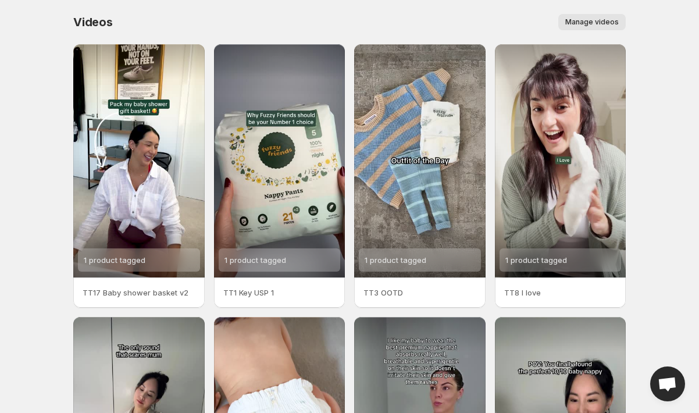
click at [612, 13] on div "Videos. This page is ready Videos Manage videos More actions Manage videos" at bounding box center [349, 22] width 552 height 44
click at [612, 17] on span "Manage videos" at bounding box center [591, 21] width 53 height 9
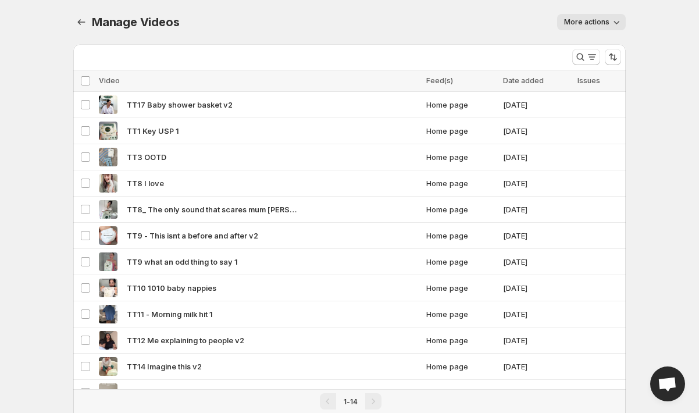
click at [600, 22] on span "More actions" at bounding box center [586, 21] width 45 height 9
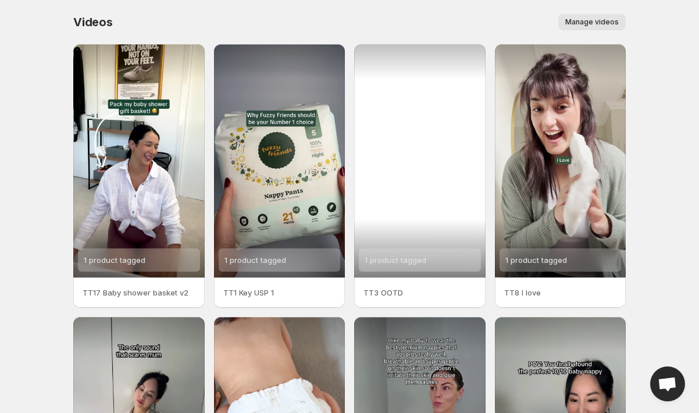
scroll to position [221, 0]
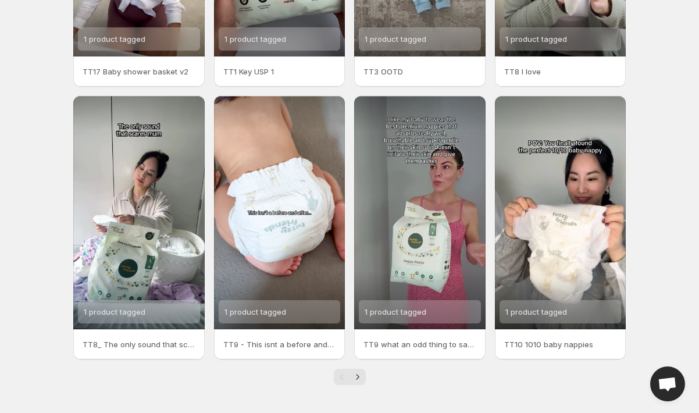
click at [356, 385] on div "Videos. This page is ready Videos Manage videos More actions Manage videos 1 pr…" at bounding box center [349, 96] width 580 height 634
click at [356, 381] on icon "Next" at bounding box center [358, 377] width 12 height 12
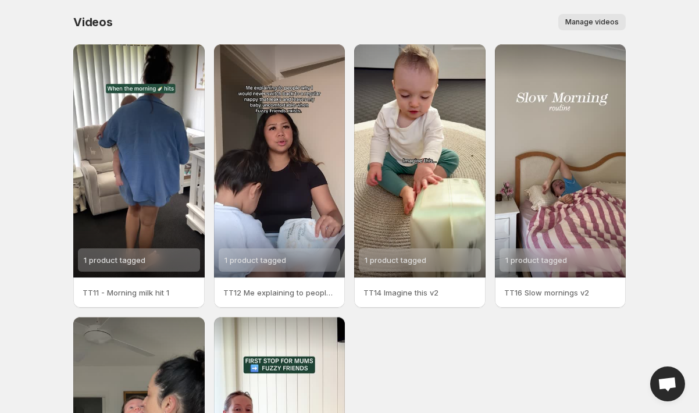
click at [611, 21] on span "Manage videos" at bounding box center [591, 21] width 53 height 9
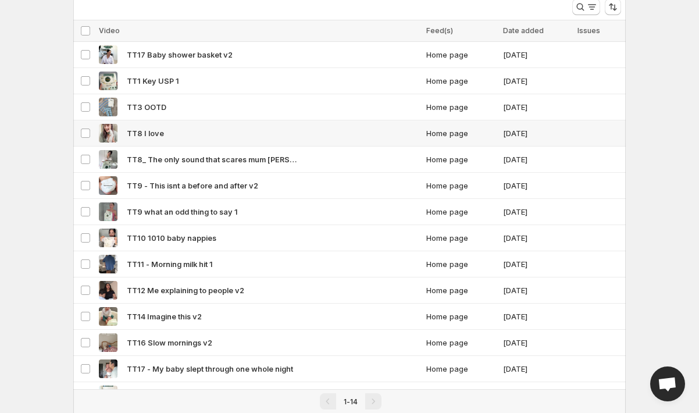
scroll to position [97, 0]
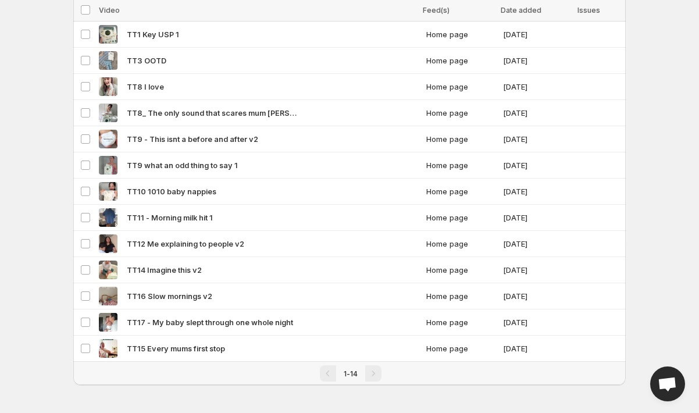
click at [370, 373] on div "Pagination" at bounding box center [373, 373] width 16 height 16
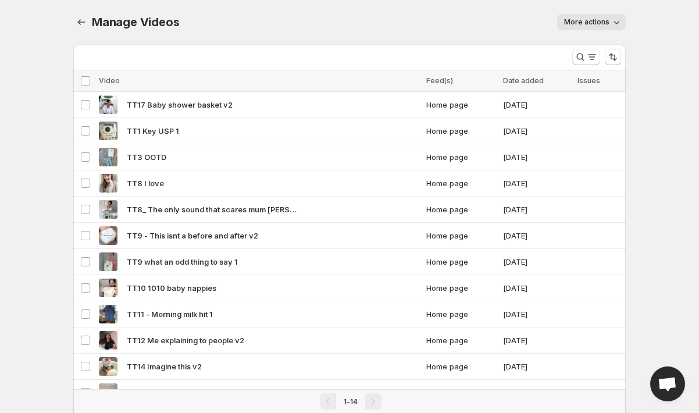
click at [601, 22] on span "More actions" at bounding box center [586, 21] width 45 height 9
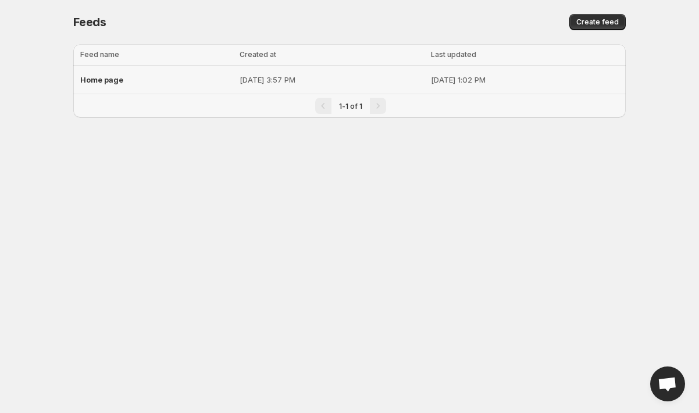
click at [170, 81] on div "Home page" at bounding box center [156, 79] width 152 height 21
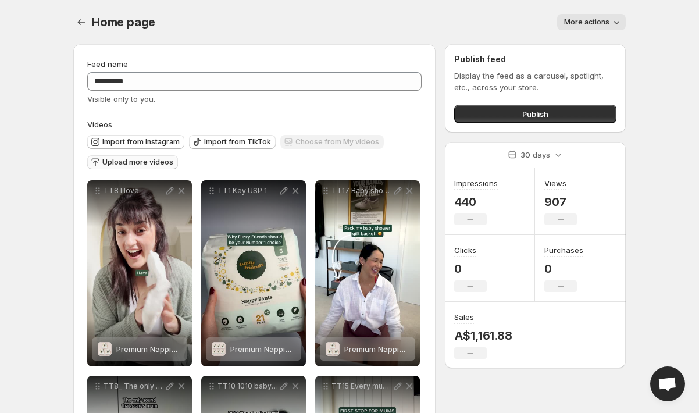
click at [151, 166] on span "Upload more videos" at bounding box center [137, 162] width 71 height 9
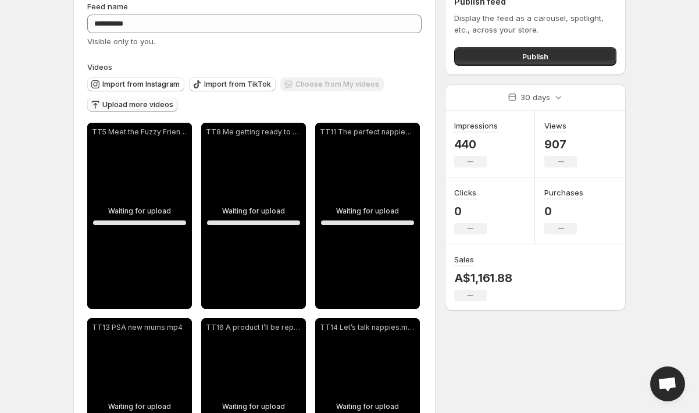
scroll to position [49, 0]
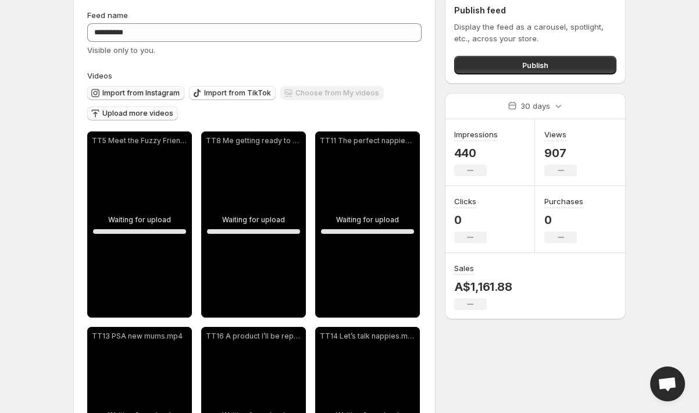
click at [165, 93] on span "Import from Instagram" at bounding box center [140, 92] width 77 height 9
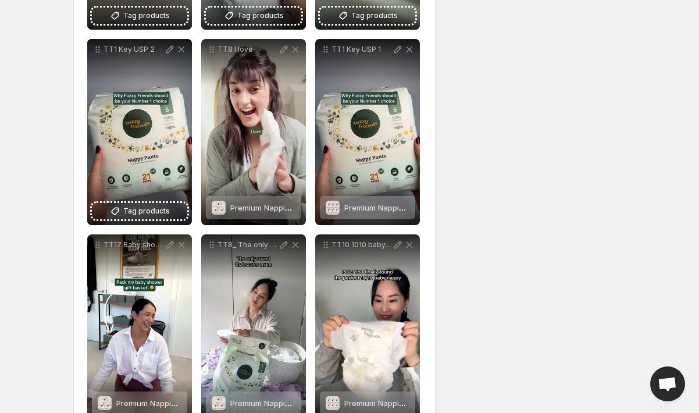
scroll to position [2288, 0]
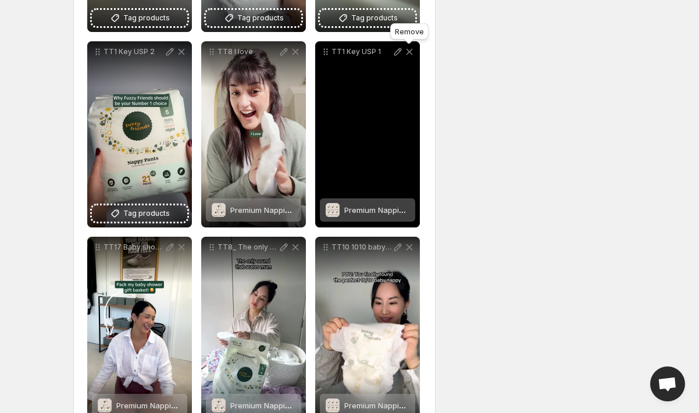
click at [411, 56] on icon at bounding box center [409, 52] width 12 height 12
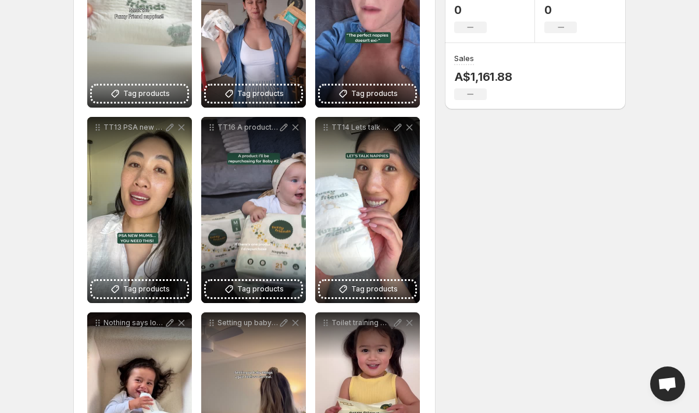
scroll to position [0, 0]
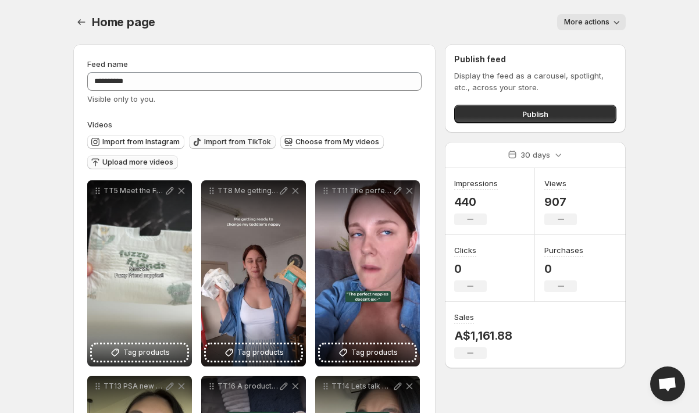
click at [244, 141] on span "Import from TikTok" at bounding box center [237, 141] width 67 height 9
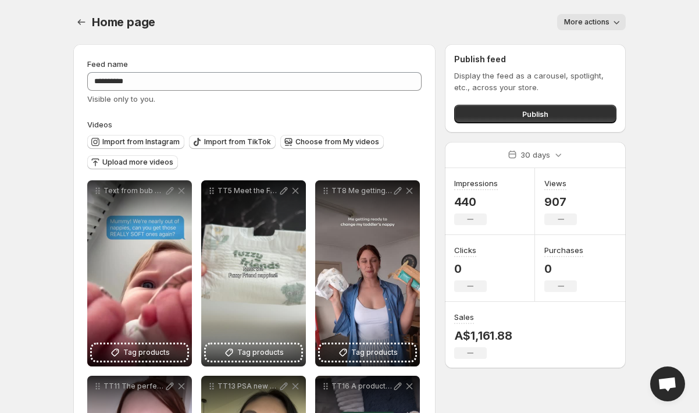
scroll to position [25, 0]
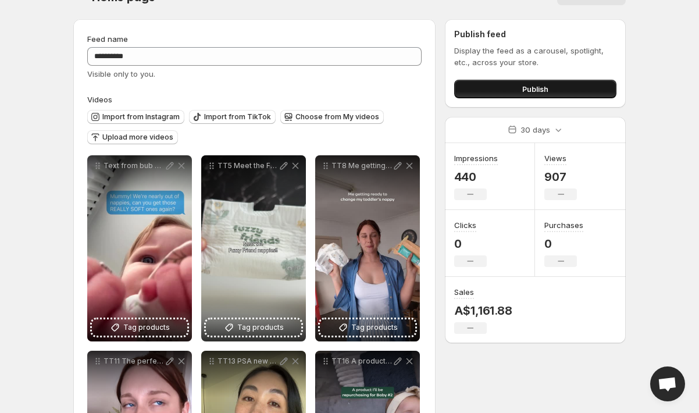
click at [528, 88] on span "Publish" at bounding box center [535, 89] width 26 height 12
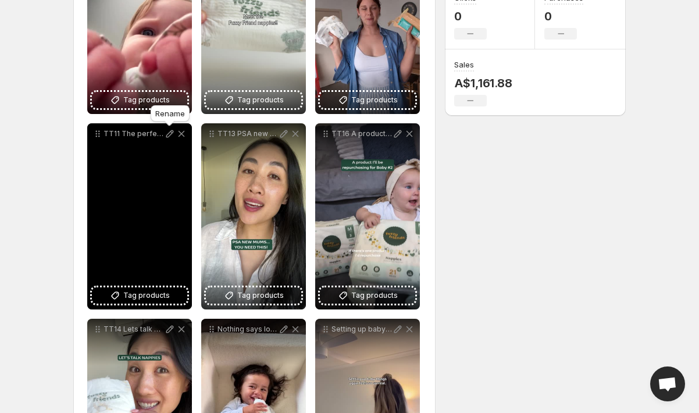
scroll to position [255, 0]
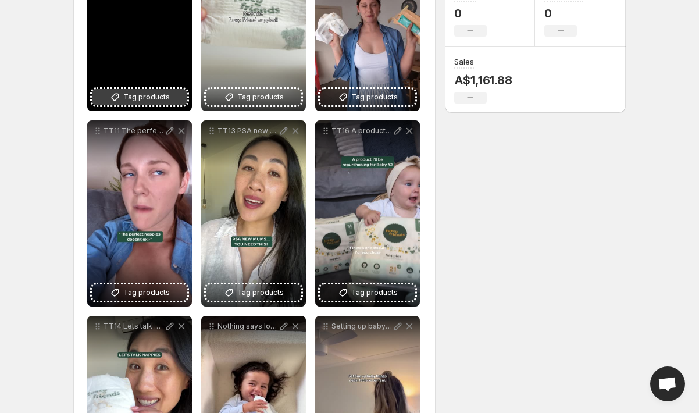
click at [152, 92] on span "Tag products" at bounding box center [146, 97] width 47 height 12
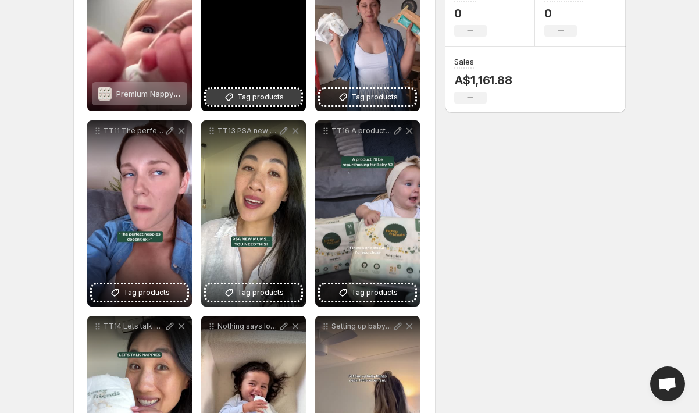
click at [259, 99] on span "Tag products" at bounding box center [260, 97] width 47 height 12
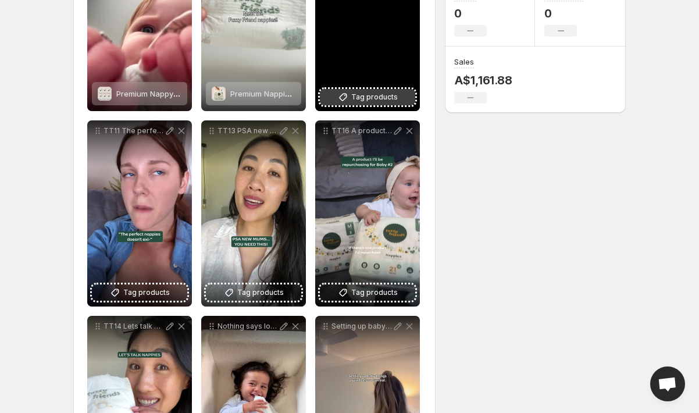
click at [380, 98] on span "Tag products" at bounding box center [374, 97] width 47 height 12
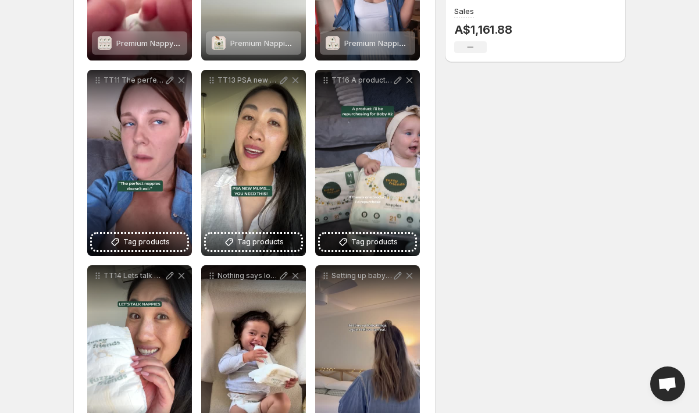
scroll to position [324, 0]
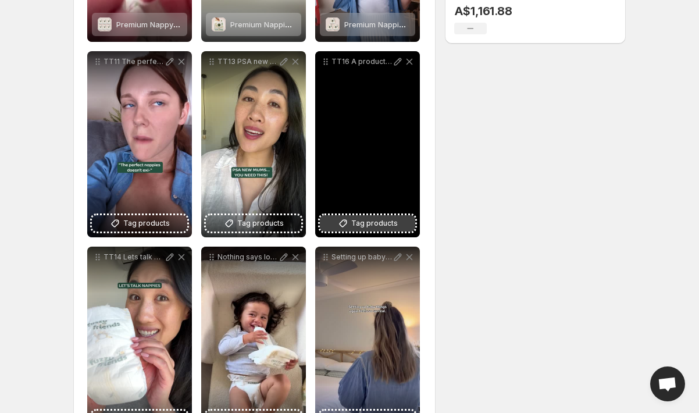
click at [382, 223] on span "Tag products" at bounding box center [374, 223] width 47 height 12
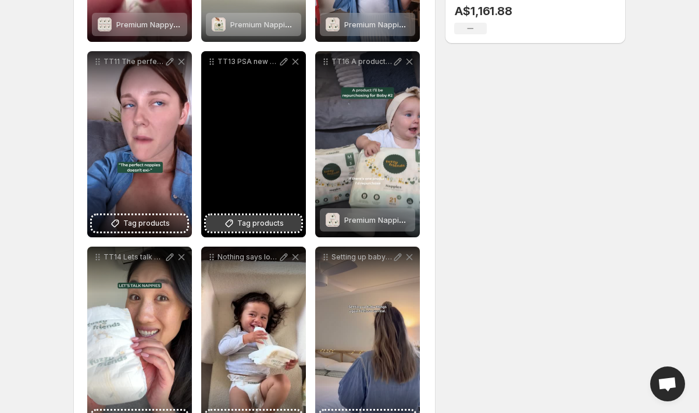
click at [269, 224] on span "Tag products" at bounding box center [260, 223] width 47 height 12
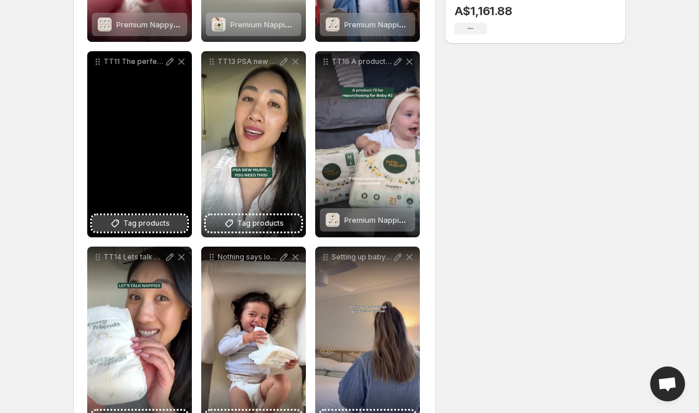
click at [152, 228] on span "Tag products" at bounding box center [146, 223] width 47 height 12
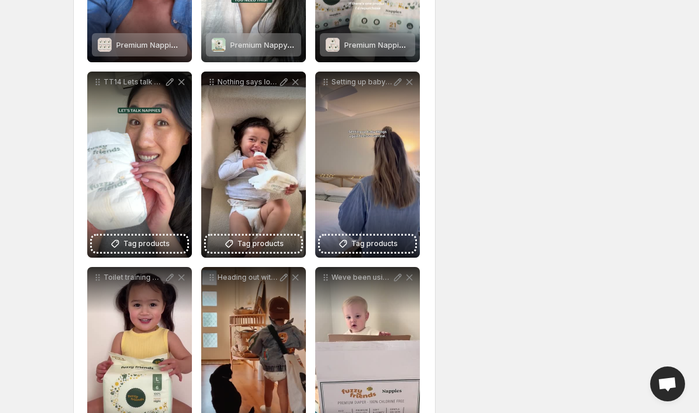
scroll to position [510, 0]
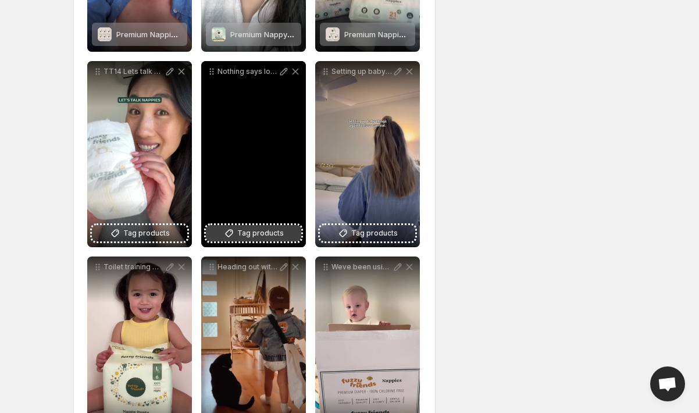
click at [245, 234] on span "Tag products" at bounding box center [260, 233] width 47 height 12
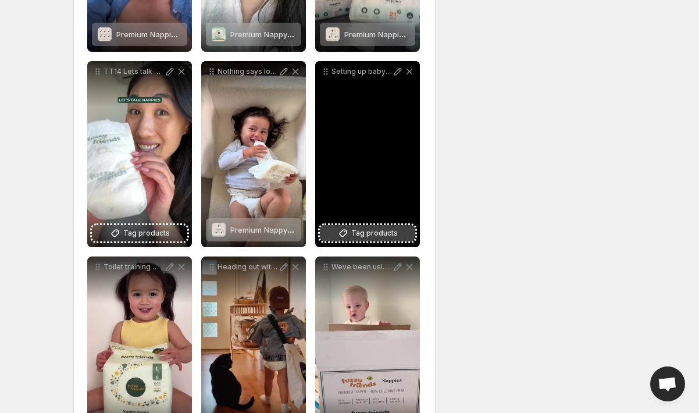
click at [387, 241] on button "Tag products" at bounding box center [367, 233] width 95 height 16
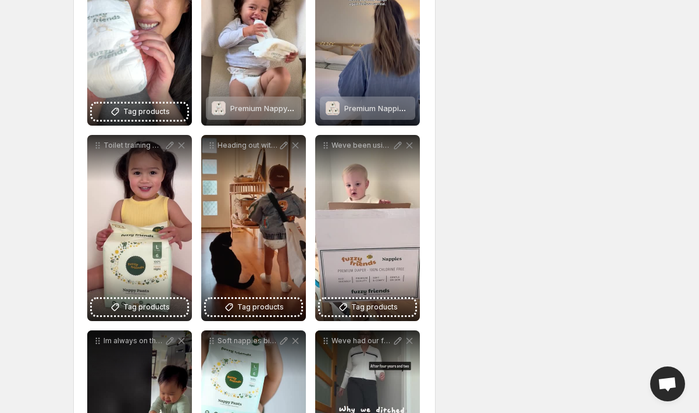
scroll to position [639, 0]
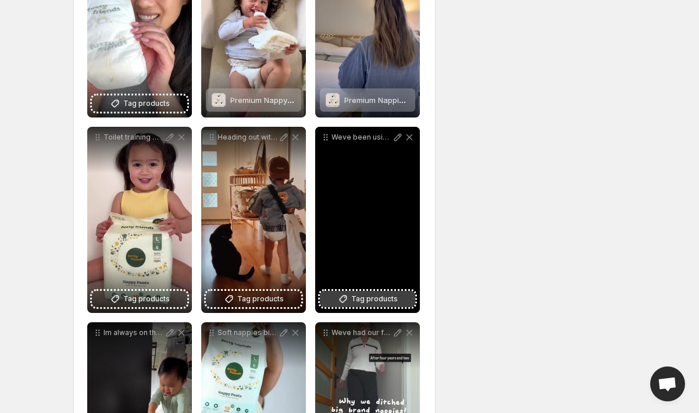
click at [376, 297] on span "Tag products" at bounding box center [374, 299] width 47 height 12
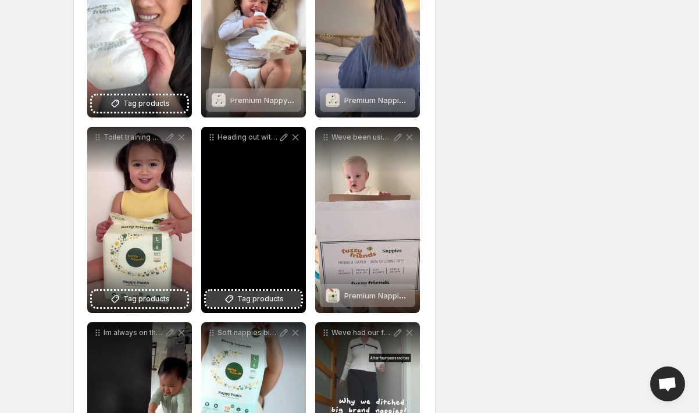
click at [277, 295] on span "Tag products" at bounding box center [260, 299] width 47 height 12
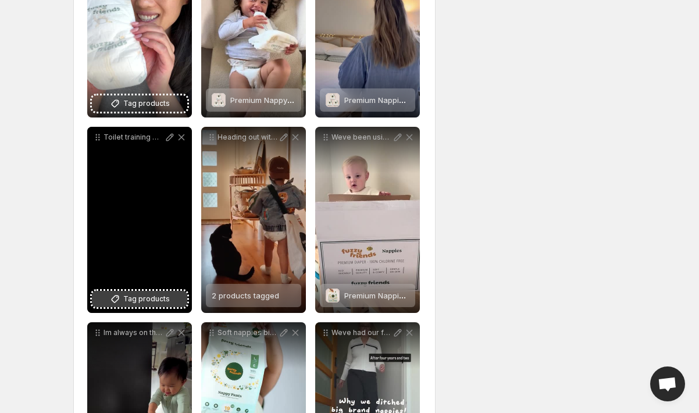
click at [156, 300] on span "Tag products" at bounding box center [146, 299] width 47 height 12
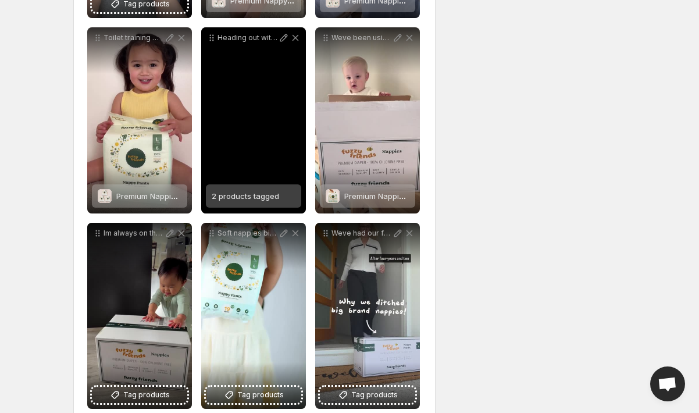
scroll to position [827, 0]
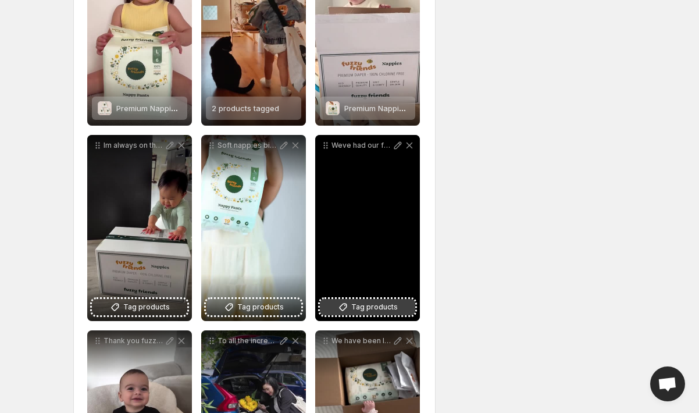
click at [391, 299] on button "Tag products" at bounding box center [367, 307] width 95 height 16
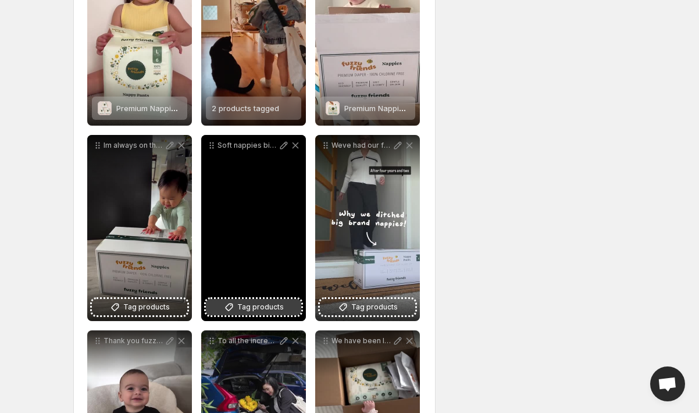
click at [272, 307] on span "Tag products" at bounding box center [260, 307] width 47 height 12
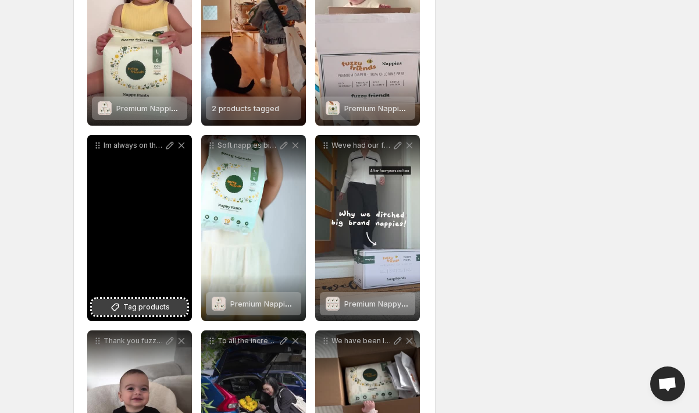
click at [137, 303] on span "Tag products" at bounding box center [146, 307] width 47 height 12
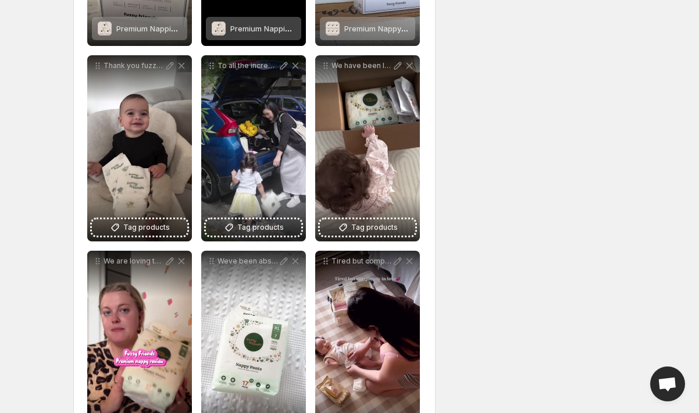
scroll to position [1117, 0]
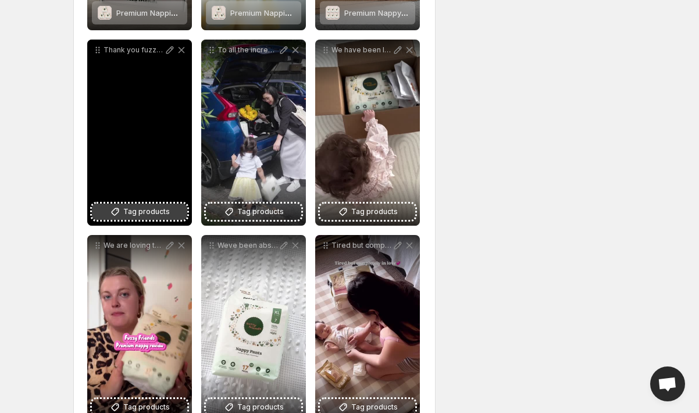
click at [152, 216] on span "Tag products" at bounding box center [146, 212] width 47 height 12
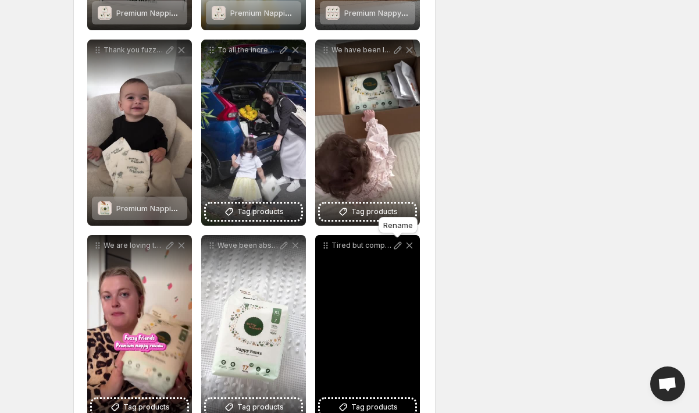
click at [383, 217] on div "Rename" at bounding box center [398, 228] width 44 height 26
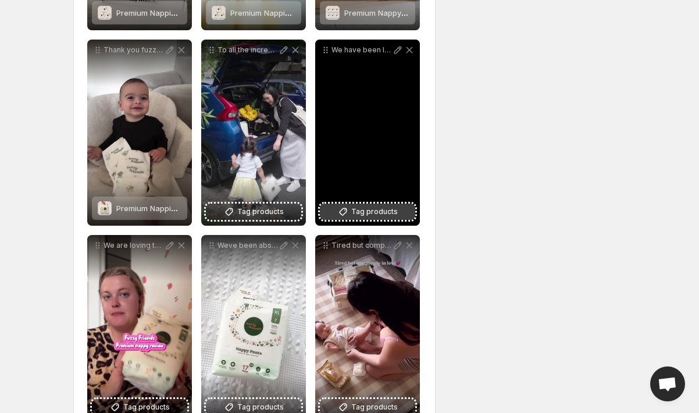
click at [360, 206] on button "Tag products" at bounding box center [367, 211] width 95 height 16
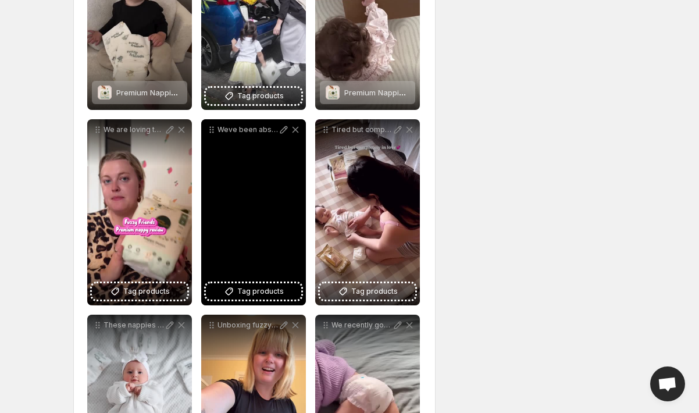
scroll to position [1246, 0]
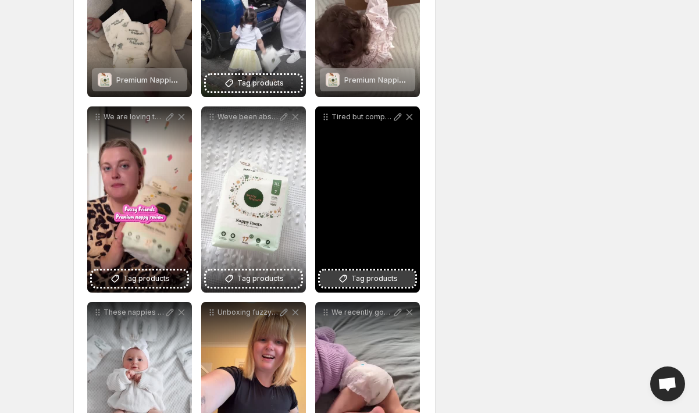
click at [377, 280] on span "Tag products" at bounding box center [374, 279] width 47 height 12
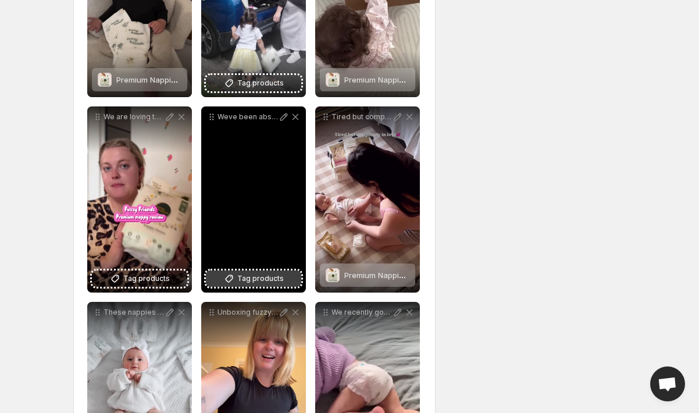
click at [260, 276] on span "Tag products" at bounding box center [260, 279] width 47 height 12
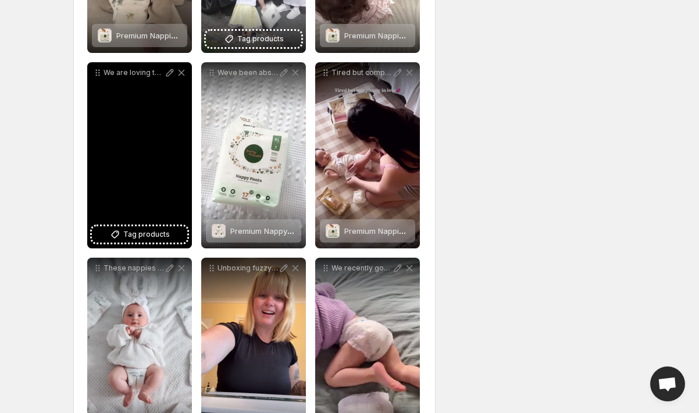
scroll to position [1284, 0]
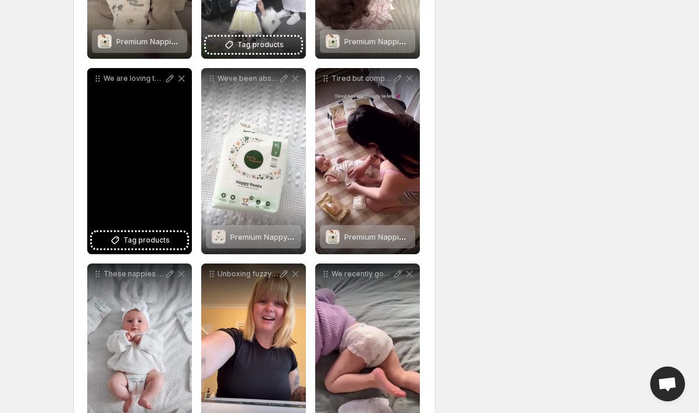
click at [146, 216] on div "We are loving these nappy pants from fuzzyfriendsau gifted review premiumnappie…" at bounding box center [139, 161] width 105 height 186
click at [152, 234] on span "Tag products" at bounding box center [146, 240] width 47 height 12
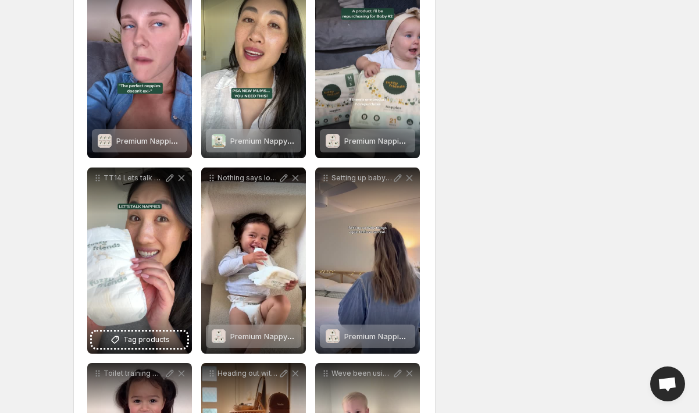
scroll to position [45, 0]
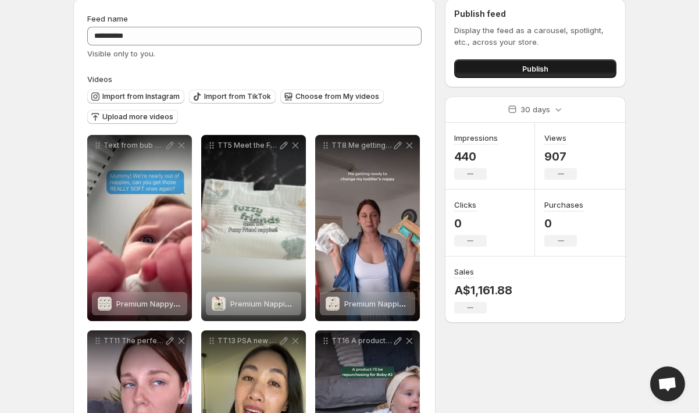
click at [538, 67] on span "Publish" at bounding box center [535, 69] width 26 height 12
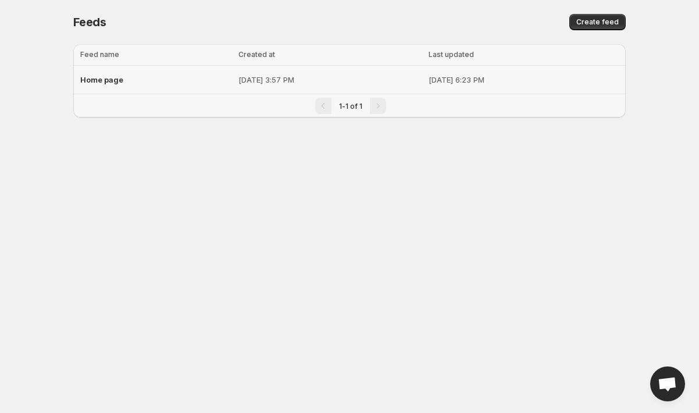
click at [136, 73] on div "Home page" at bounding box center [155, 79] width 151 height 21
click at [142, 77] on div "Home page" at bounding box center [155, 79] width 151 height 21
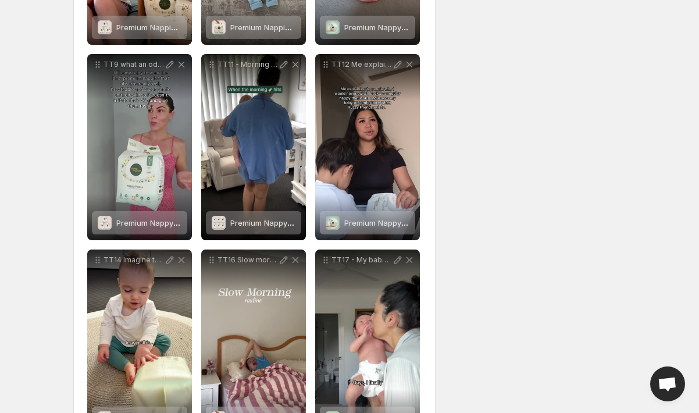
scroll to position [2912, 0]
